Goal: Transaction & Acquisition: Purchase product/service

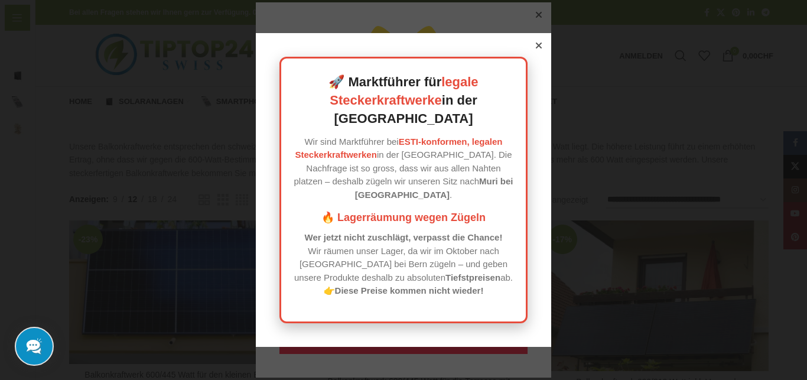
click at [536, 48] on icon at bounding box center [539, 46] width 6 height 6
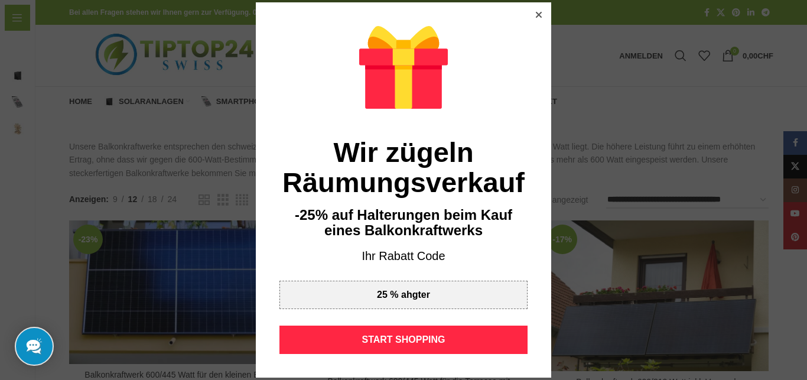
click at [535, 18] on div at bounding box center [539, 14] width 11 height 11
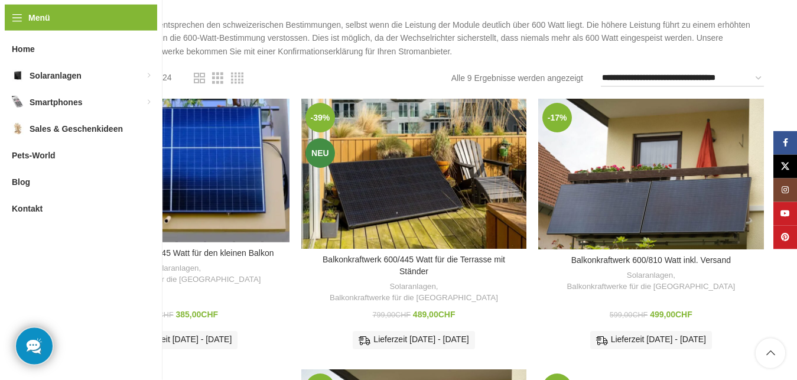
scroll to position [121, 0]
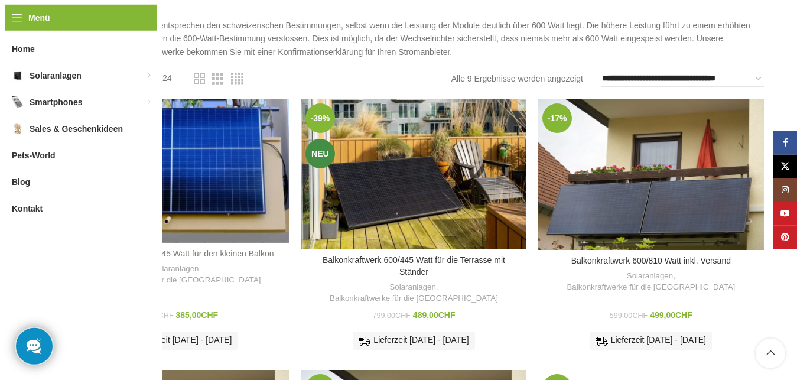
click at [167, 249] on link "Balkonkraftwerk 600/445 Watt für den kleinen Balkon" at bounding box center [177, 253] width 194 height 9
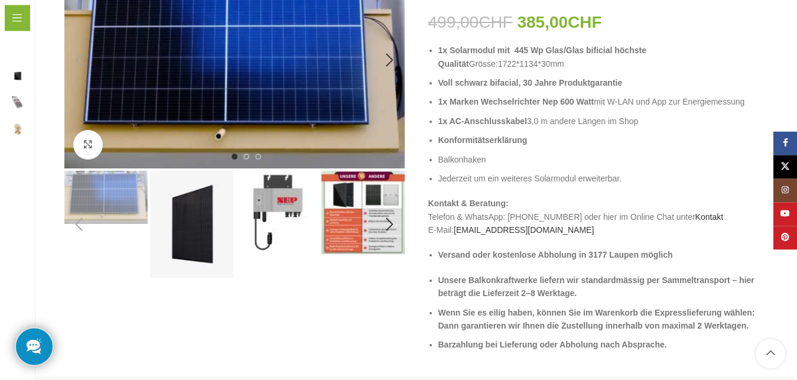
scroll to position [216, 0]
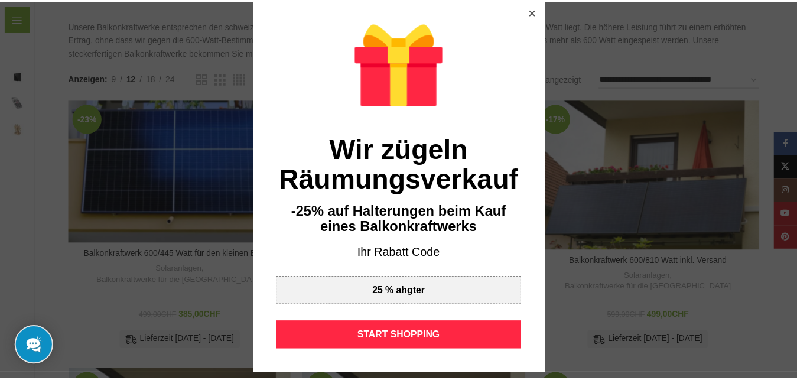
scroll to position [4, 0]
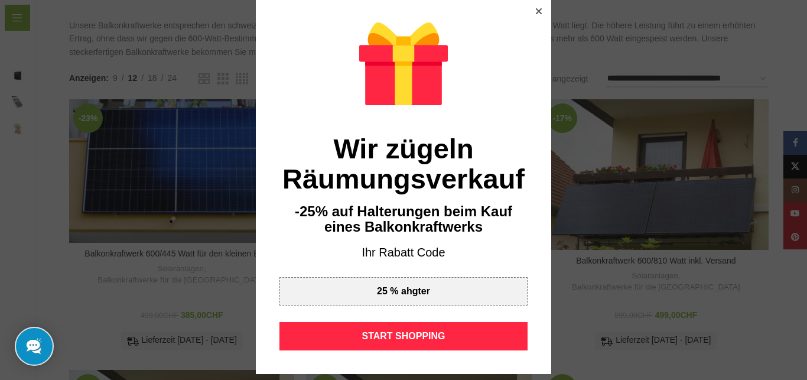
click at [534, 8] on div at bounding box center [539, 11] width 11 height 11
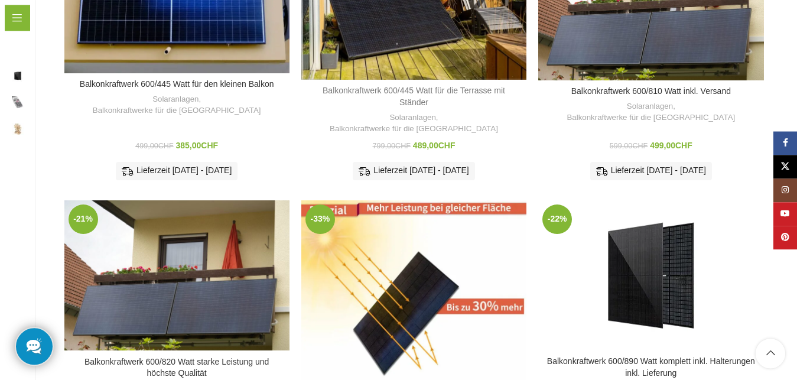
scroll to position [324, 0]
